Goal: Find specific page/section: Find specific page/section

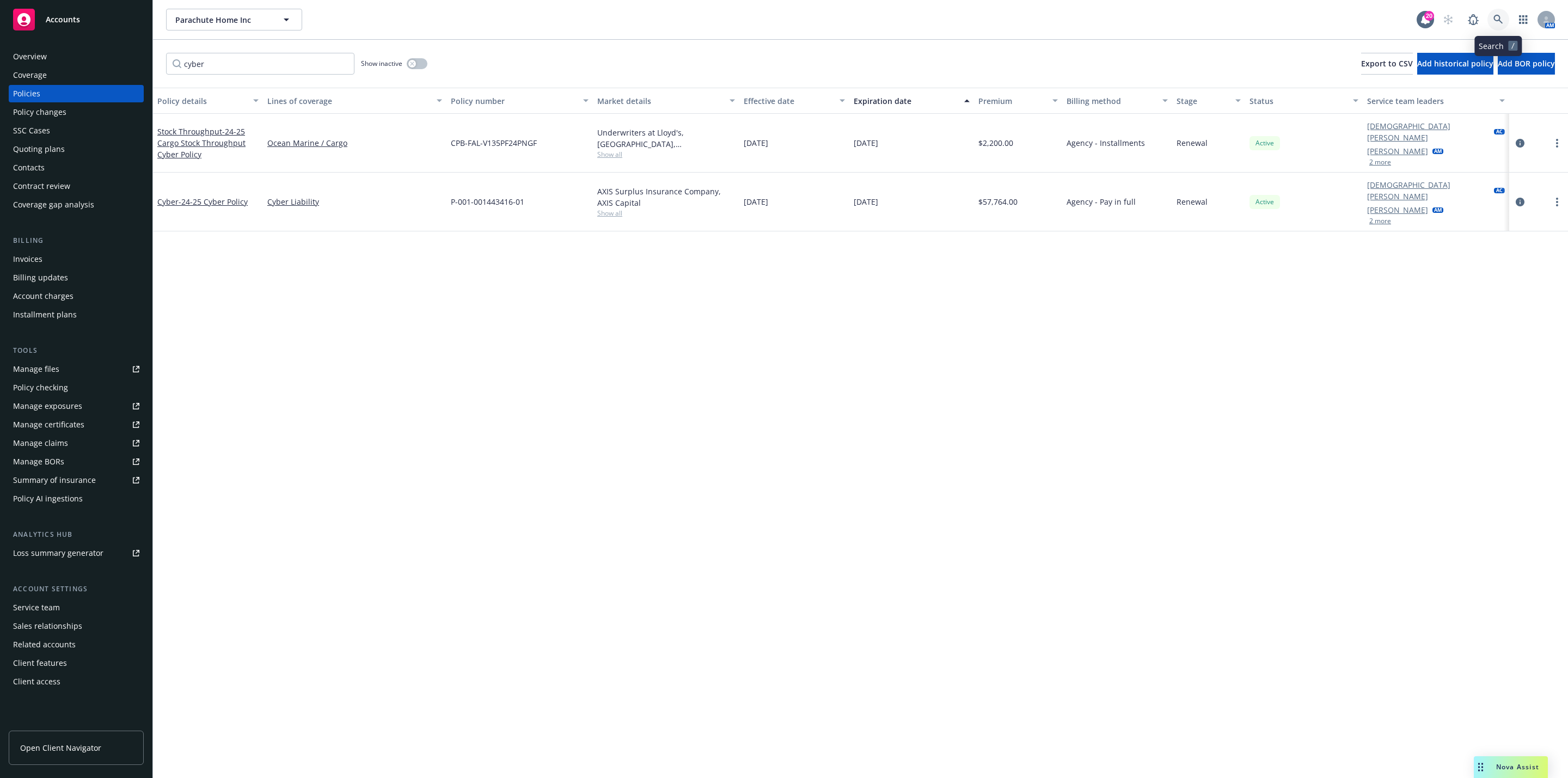
click at [1497, 17] on icon at bounding box center [1499, 19] width 10 height 10
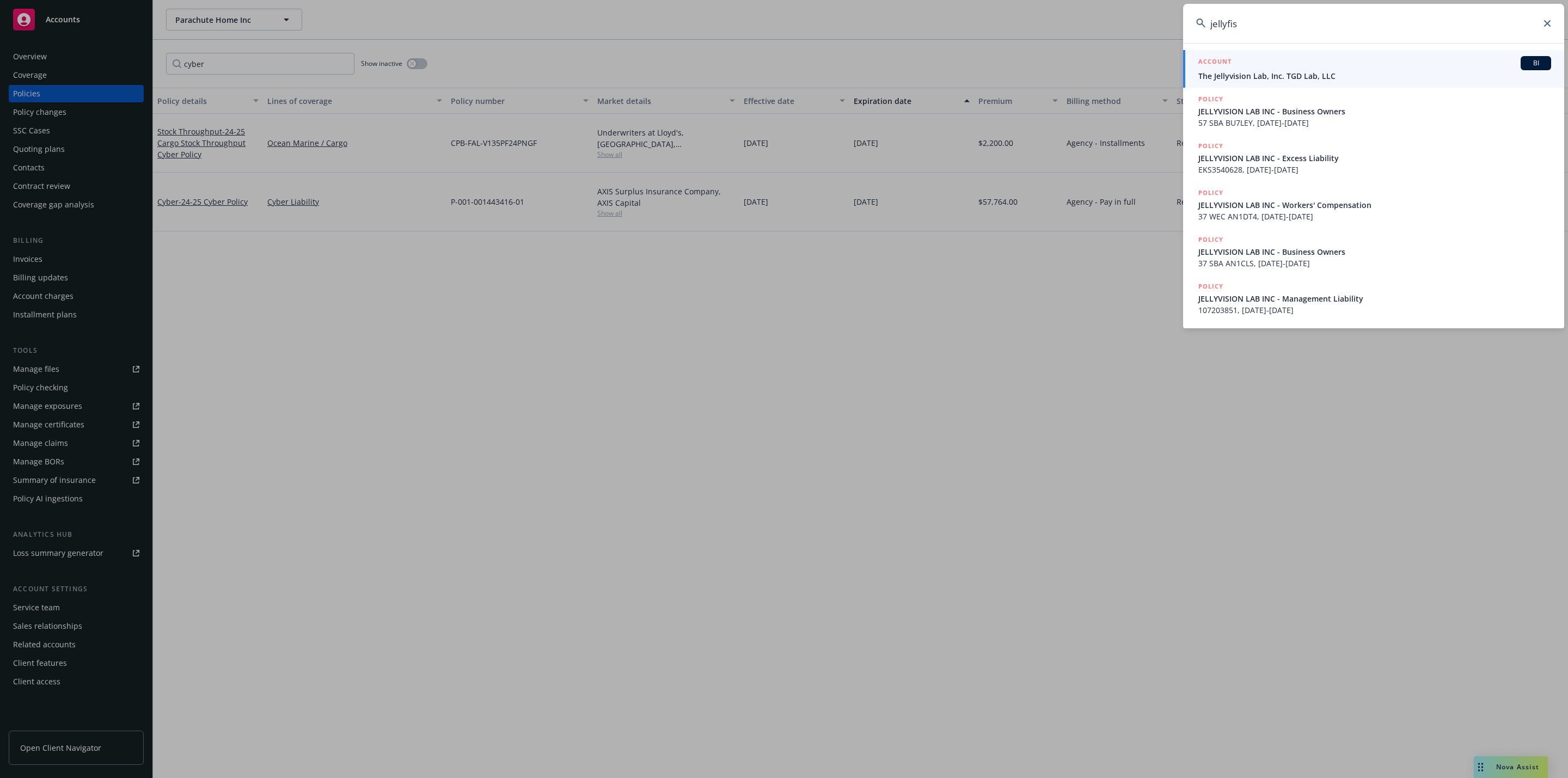
type input "jellyfis"
click at [1396, 57] on div "ACCOUNT BI" at bounding box center [1374, 63] width 353 height 14
